Goal: Task Accomplishment & Management: Use online tool/utility

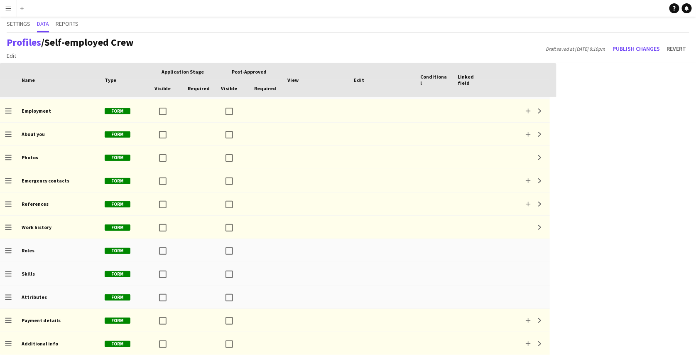
scroll to position [21, 0]
click at [12, 13] on button "Menu" at bounding box center [8, 8] width 17 height 17
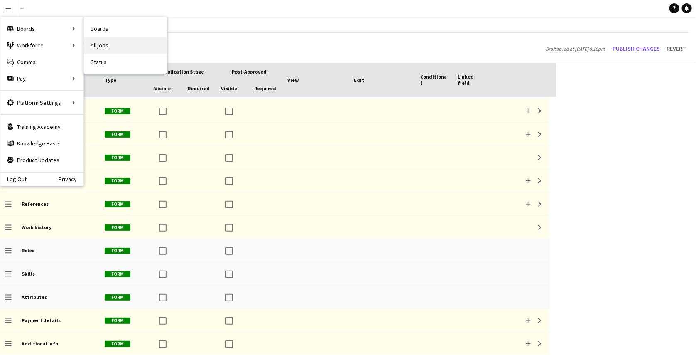
click at [94, 42] on link "All jobs" at bounding box center [125, 45] width 83 height 17
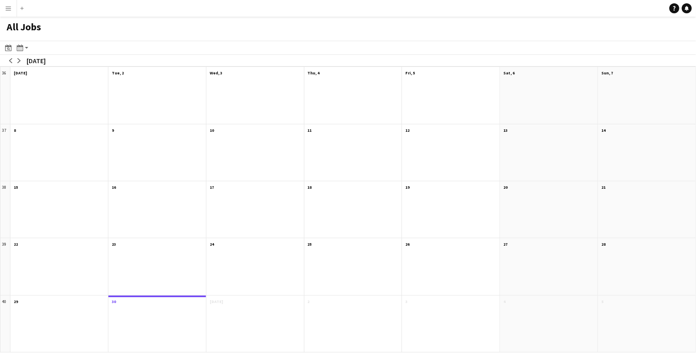
click at [3, 12] on button "Menu" at bounding box center [8, 8] width 17 height 17
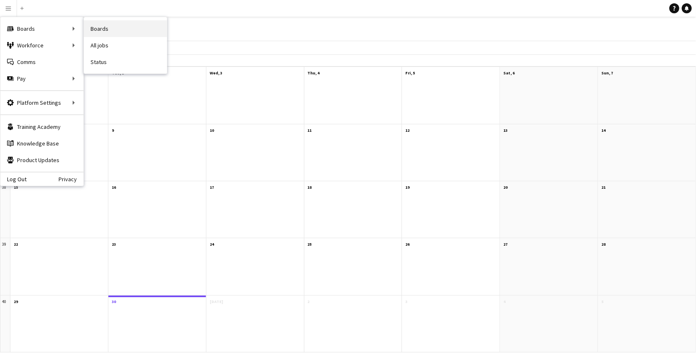
click at [86, 28] on link "Boards" at bounding box center [125, 28] width 83 height 17
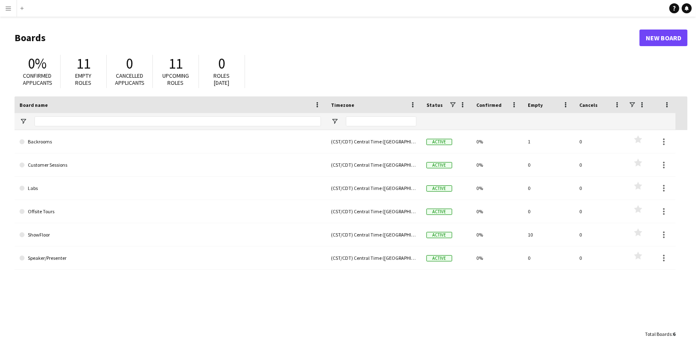
click at [5, 7] on app-icon "Menu" at bounding box center [8, 8] width 7 height 7
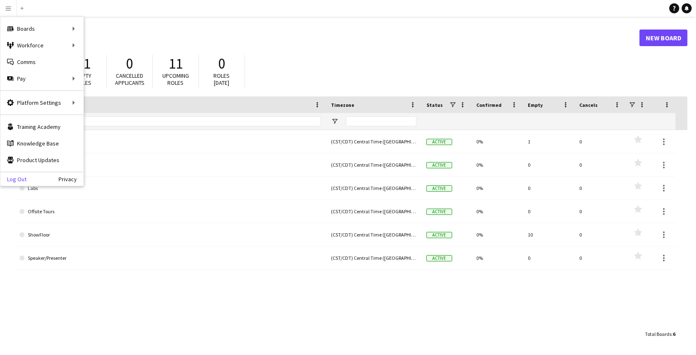
click at [20, 177] on link "Log Out" at bounding box center [13, 179] width 26 height 7
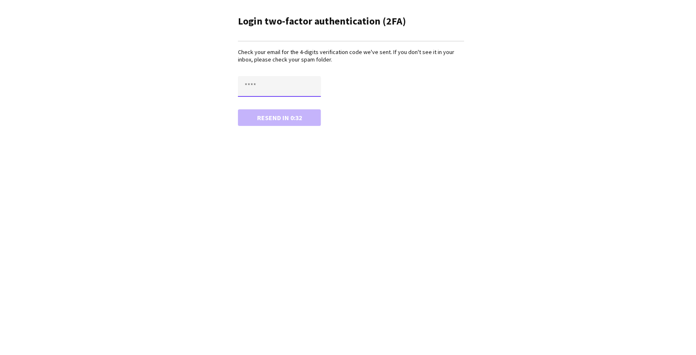
click at [261, 84] on input "text" at bounding box center [279, 86] width 83 height 21
paste input "****"
type input "****"
click at [238, 109] on button "Confirm" at bounding box center [279, 117] width 83 height 17
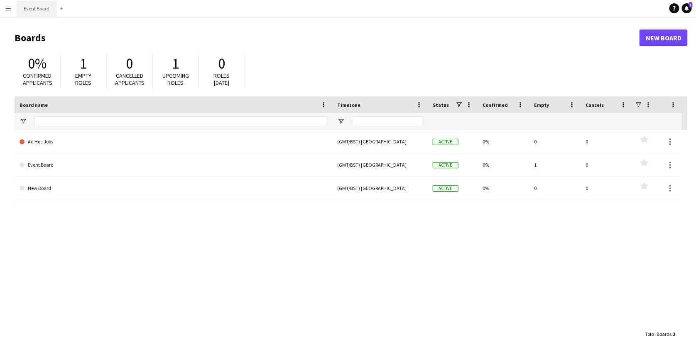
click at [35, 14] on button "Event Board Close" at bounding box center [36, 8] width 39 height 16
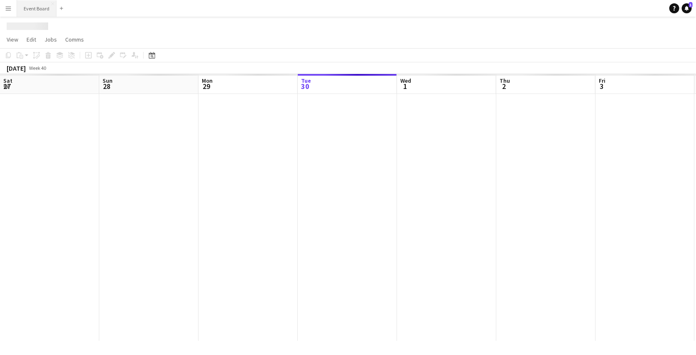
scroll to position [0, 199]
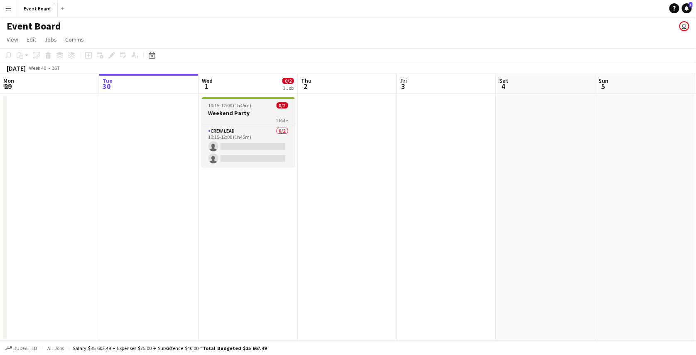
click at [233, 123] on app-job-card "10:15-12:00 (1h45m) 0/2 Weekend Party 1 Role Crew Lead 0/2 10:15-12:00 (1h45m) …" at bounding box center [248, 131] width 93 height 69
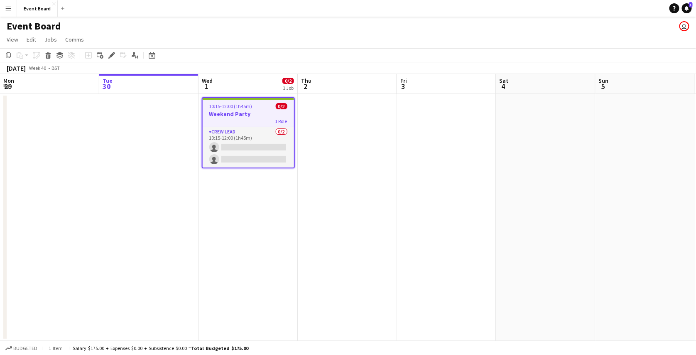
click at [373, 145] on app-date-cell at bounding box center [347, 217] width 99 height 247
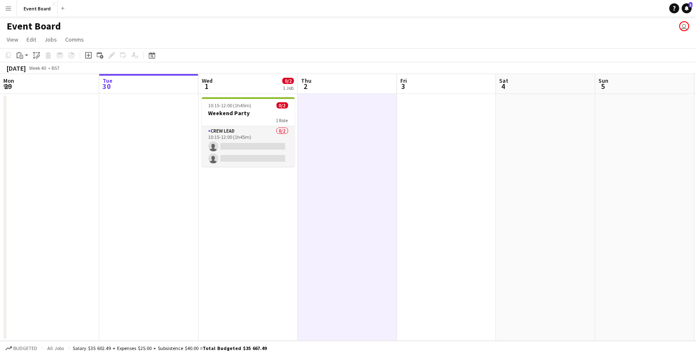
click at [432, 138] on app-date-cell at bounding box center [446, 217] width 99 height 247
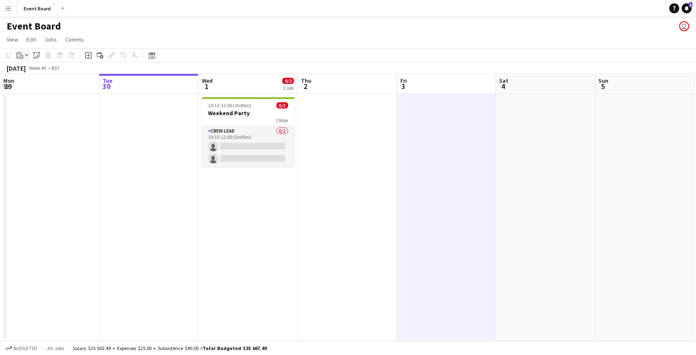
click at [21, 57] on icon at bounding box center [22, 57] width 2 height 0
click at [33, 54] on icon "Paste linked Job" at bounding box center [36, 55] width 7 height 7
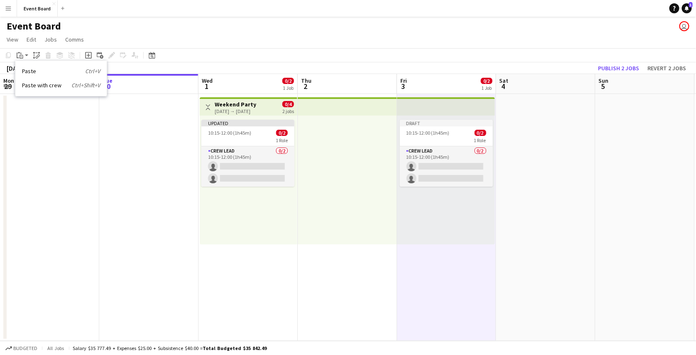
click at [64, 115] on app-date-cell at bounding box center [49, 217] width 99 height 247
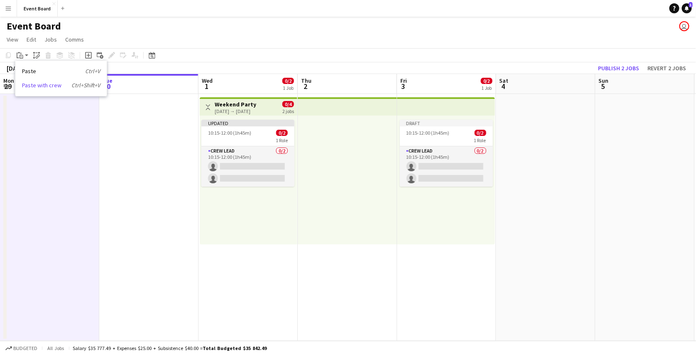
click at [41, 85] on link "Paste with crew Ctrl+Shift+V" at bounding box center [61, 84] width 78 height 7
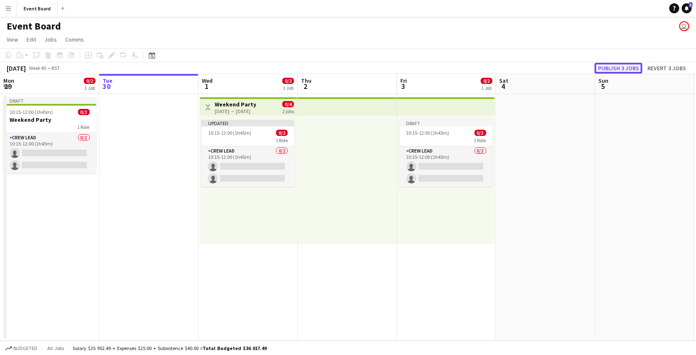
click at [613, 69] on button "Publish 3 jobs" at bounding box center [619, 68] width 48 height 11
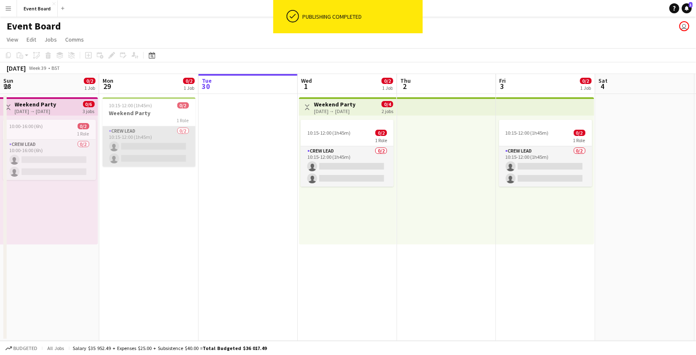
scroll to position [0, 198]
